Goal: Information Seeking & Learning: Check status

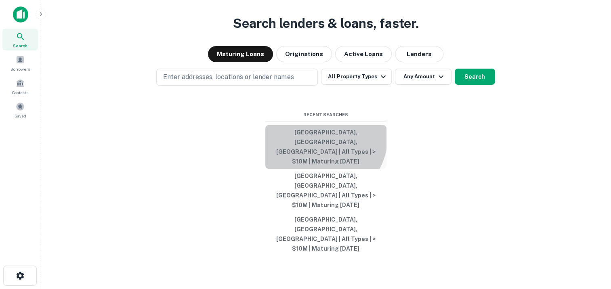
click at [317, 164] on button "Suffolk County, NY, USA | All Types | > $10M | Maturing In 1 Year" at bounding box center [325, 147] width 121 height 44
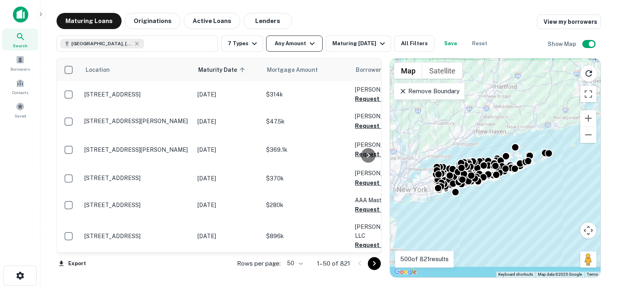
click at [309, 44] on icon "button" at bounding box center [312, 44] width 10 height 10
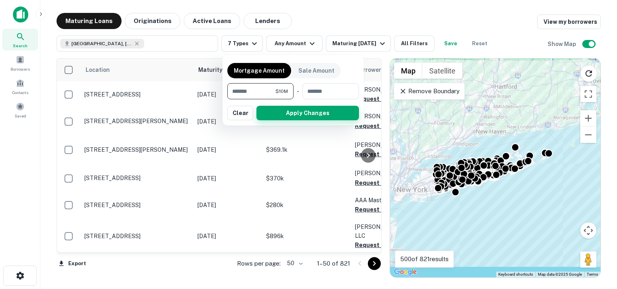
type input "********"
click at [300, 116] on button "Apply Changes" at bounding box center [307, 113] width 103 height 15
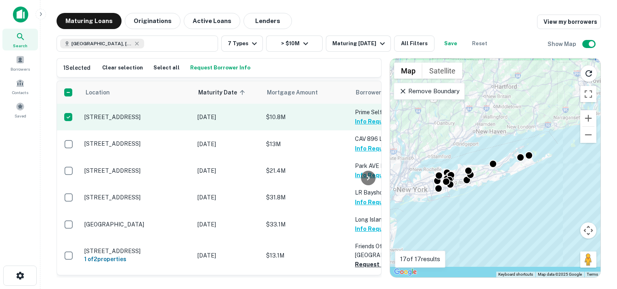
click at [358, 119] on button "Info Requested" at bounding box center [377, 122] width 45 height 10
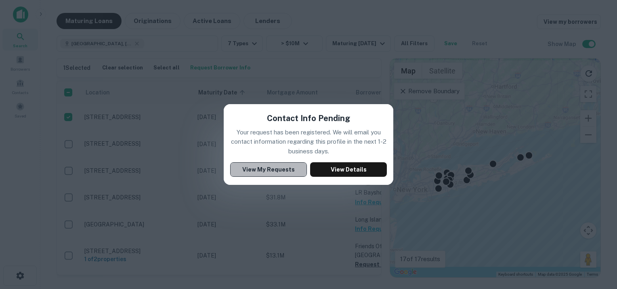
click at [280, 174] on button "View My Requests" at bounding box center [268, 169] width 77 height 15
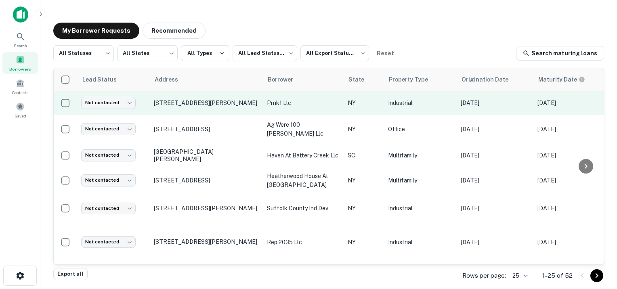
click at [294, 99] on p "prnk1 llc" at bounding box center [303, 103] width 73 height 9
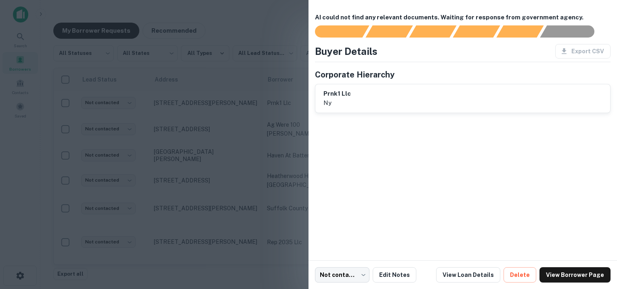
click at [348, 103] on p "ny" at bounding box center [336, 103] width 27 height 10
click at [276, 20] on div at bounding box center [308, 144] width 617 height 289
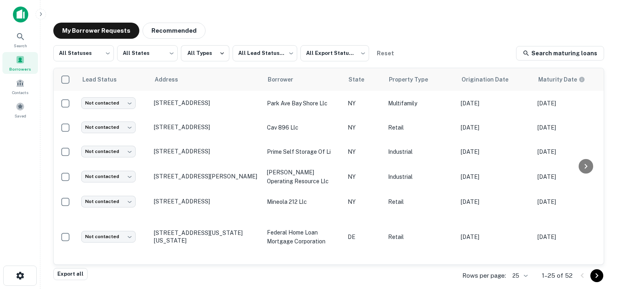
scroll to position [283, 0]
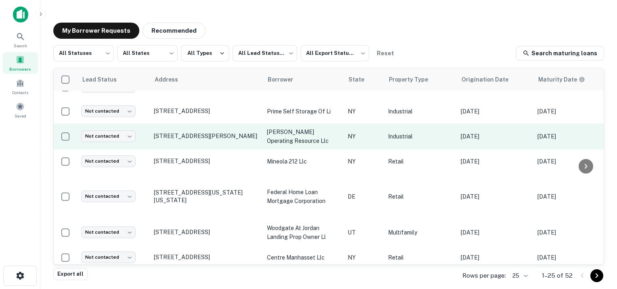
click at [396, 132] on p "Industrial" at bounding box center [420, 136] width 65 height 9
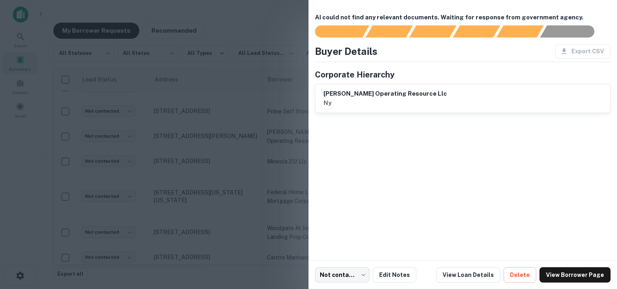
click at [269, 129] on div at bounding box center [308, 144] width 617 height 289
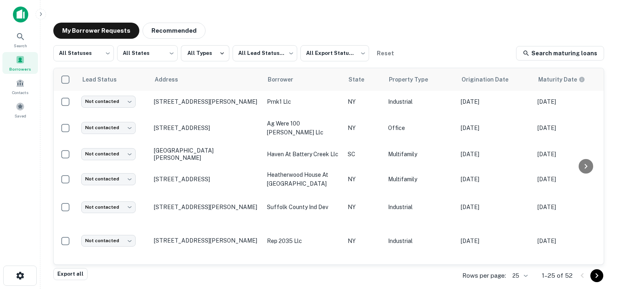
scroll to position [0, 0]
